Goal: Participate in discussion: Engage in conversation with other users on a specific topic

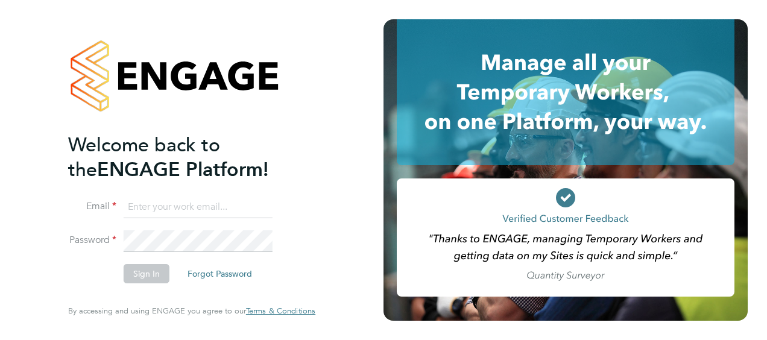
type input "[PERSON_NAME][EMAIL_ADDRESS][PERSON_NAME][DOMAIN_NAME]"
click at [156, 282] on button "Sign In" at bounding box center [147, 273] width 46 height 19
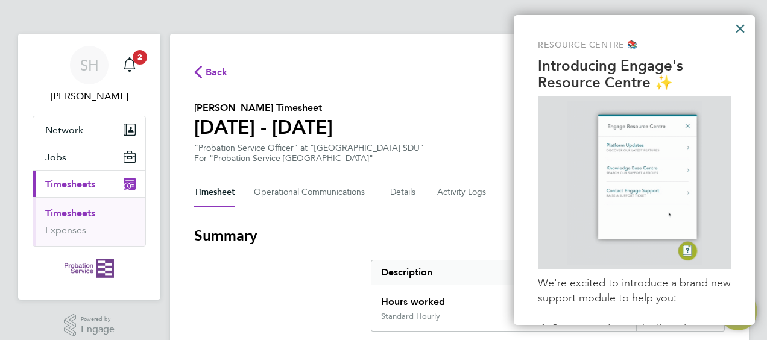
click at [738, 25] on button "×" at bounding box center [740, 28] width 11 height 19
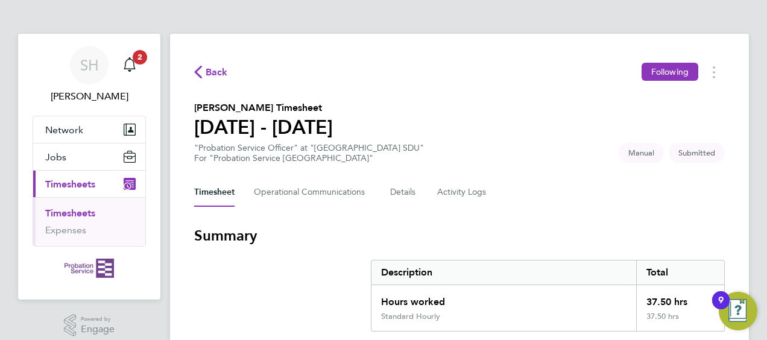
click at [724, 300] on div "9" at bounding box center [721, 300] width 17 height 18
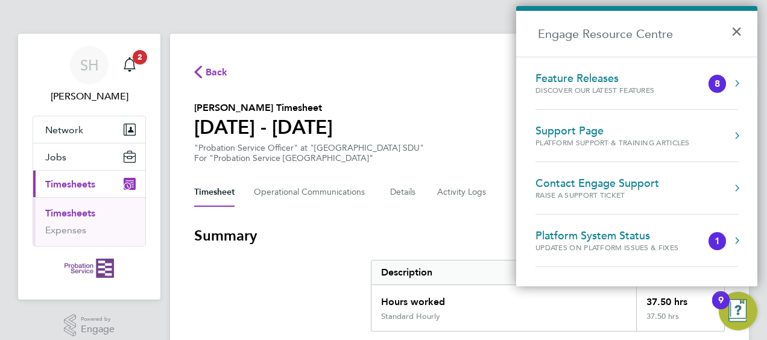
click at [724, 300] on div "9" at bounding box center [721, 300] width 17 height 18
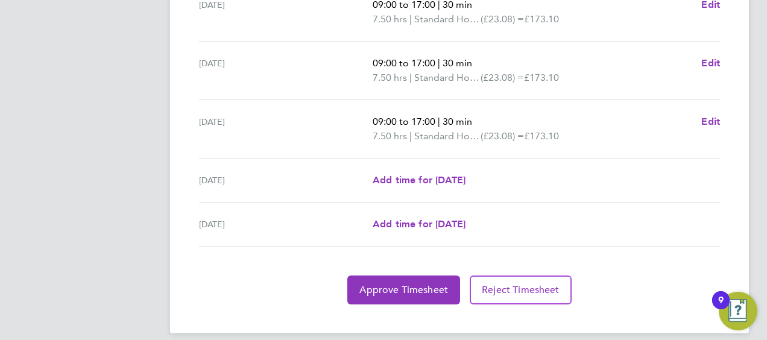
scroll to position [531, 0]
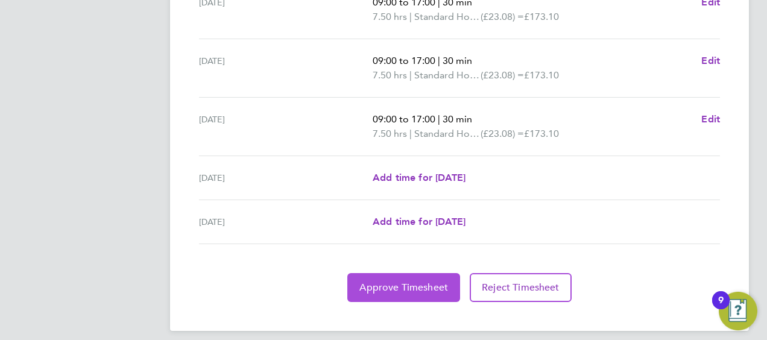
click at [404, 282] on span "Approve Timesheet" at bounding box center [404, 288] width 89 height 12
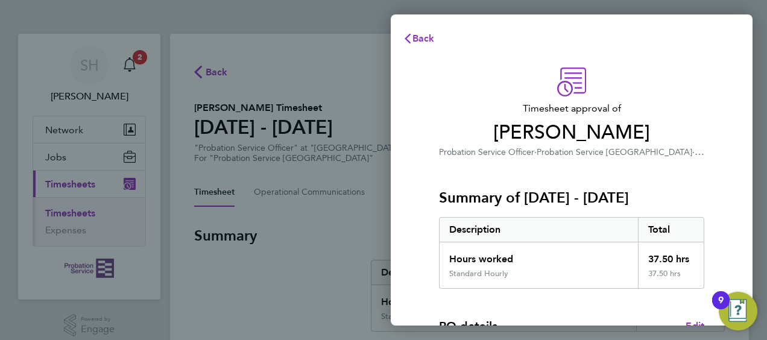
click at [337, 62] on div "Back Timesheet approval of [PERSON_NAME] Probation Service Officer · Probation …" at bounding box center [383, 170] width 767 height 340
click at [414, 37] on span "Back" at bounding box center [424, 38] width 22 height 11
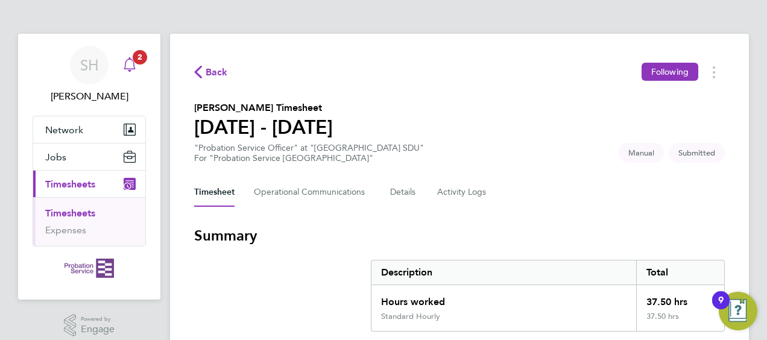
click at [130, 60] on icon "Main navigation" at bounding box center [129, 64] width 14 height 14
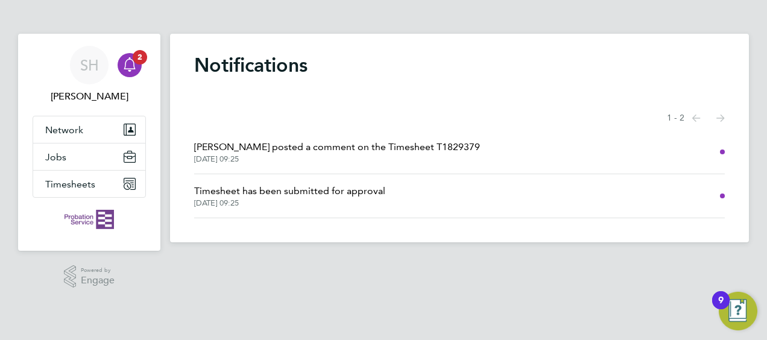
click at [326, 147] on span "[PERSON_NAME] posted a comment on the Timesheet T1829379" at bounding box center [337, 147] width 286 height 14
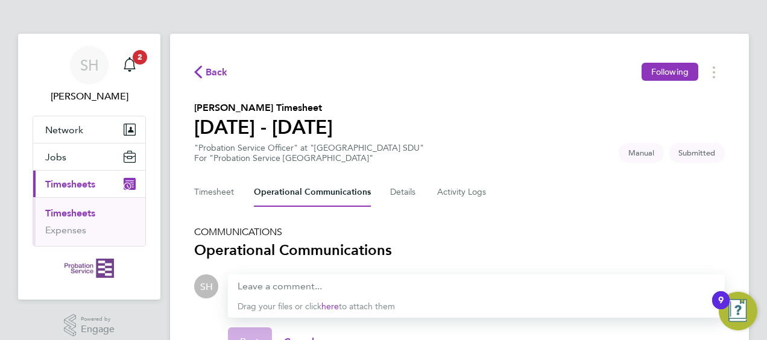
click at [764, 242] on div "SH [PERSON_NAME] Notifications 2 Applications: Network Sites Jobs Placements Cu…" at bounding box center [383, 310] width 767 height 621
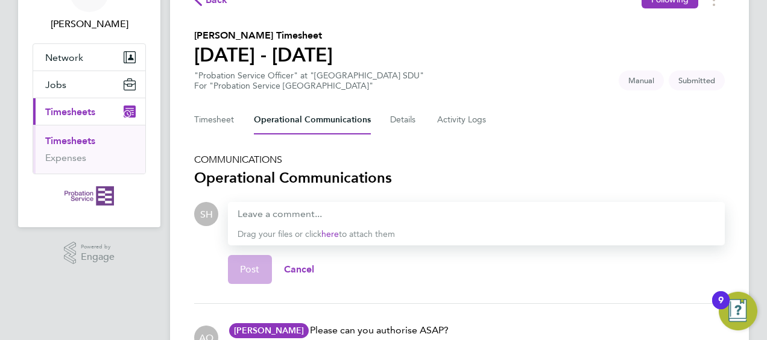
scroll to position [39, 0]
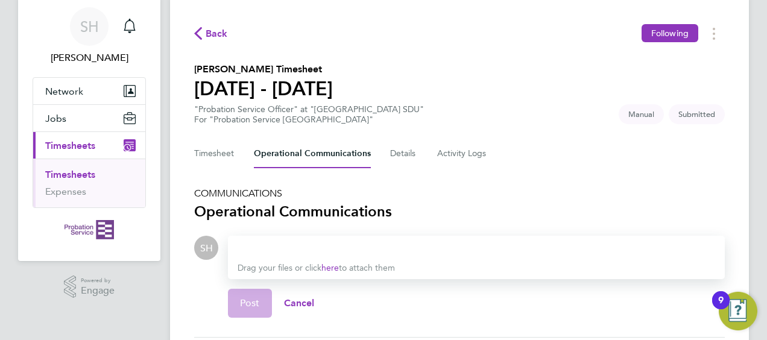
click at [243, 246] on div at bounding box center [477, 248] width 478 height 14
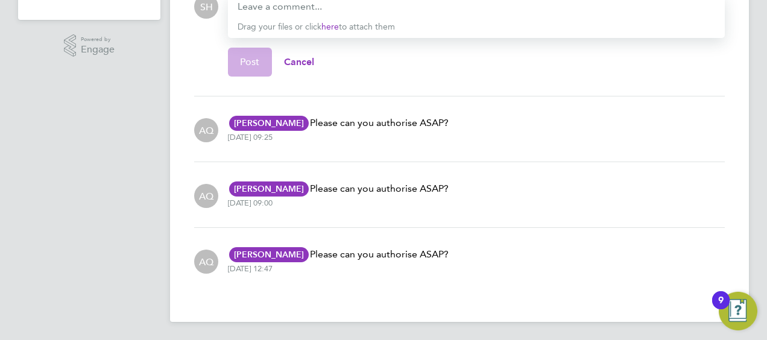
click at [764, 84] on div "SH [PERSON_NAME] Notifications Applications: Network Sites Jobs Placements Curr…" at bounding box center [383, 30] width 767 height 621
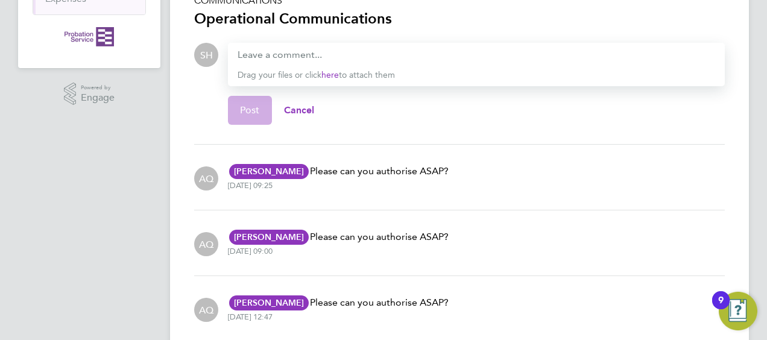
scroll to position [208, 0]
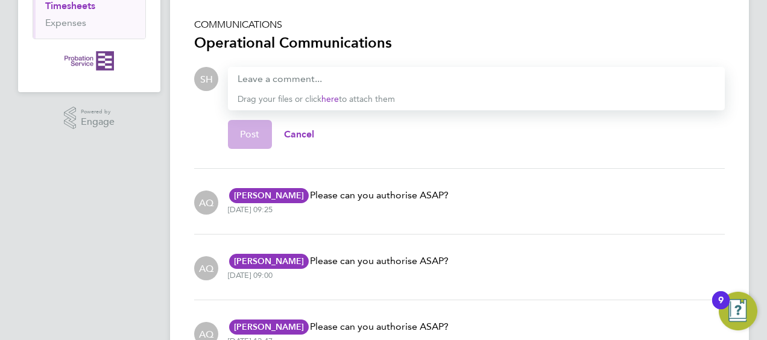
click at [221, 78] on div "Drop your files here Supported files: JPG, JPEG, PNG, GIF or PDF Drag your file…" at bounding box center [471, 113] width 507 height 92
click at [241, 82] on div at bounding box center [477, 79] width 478 height 14
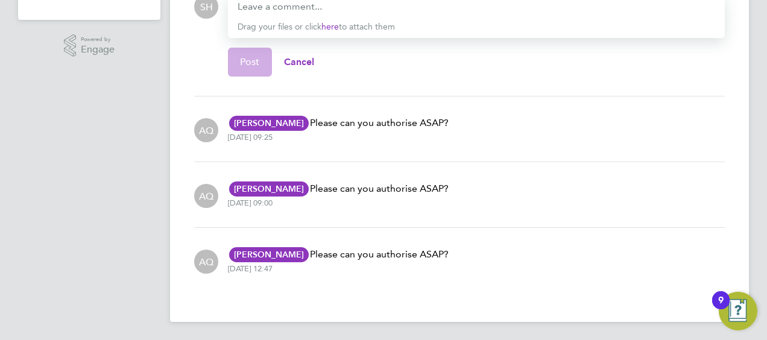
click at [767, 48] on html "SH [PERSON_NAME] Notifications Applications: Network Sites Jobs Placements Curr…" at bounding box center [383, 30] width 767 height 621
click at [288, 8] on div at bounding box center [477, 6] width 478 height 14
click at [247, 7] on div at bounding box center [477, 6] width 478 height 14
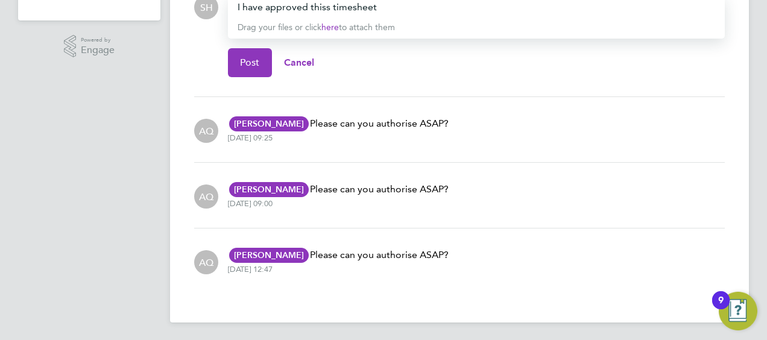
click at [325, 6] on div "I have approved thiss timesheet" at bounding box center [477, 7] width 478 height 14
click at [250, 59] on span "Post" at bounding box center [250, 63] width 20 height 12
